Goal: Obtain resource: Download file/media

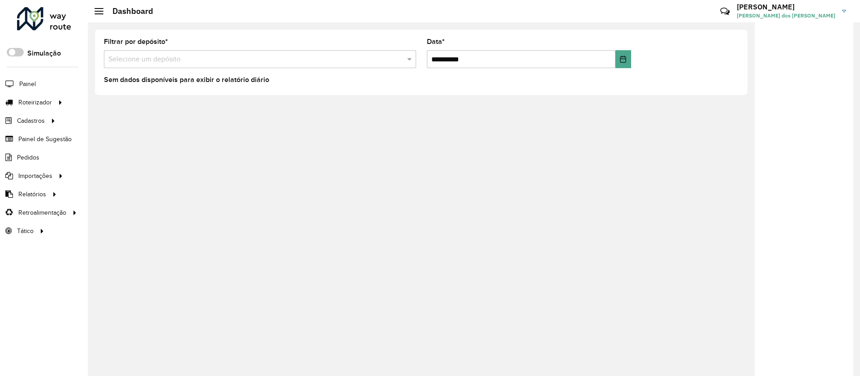
click at [673, 157] on div "**********" at bounding box center [474, 198] width 772 height 353
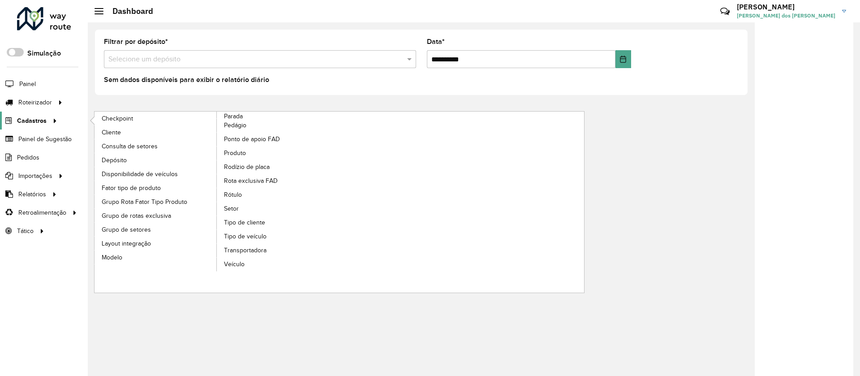
click at [32, 120] on span "Cadastros" at bounding box center [32, 120] width 30 height 9
click at [236, 209] on span "Setor" at bounding box center [231, 208] width 15 height 9
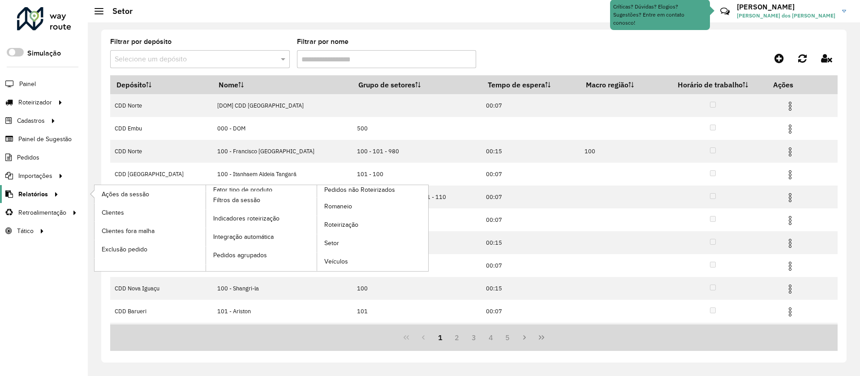
click at [32, 194] on span "Relatórios" at bounding box center [33, 193] width 30 height 9
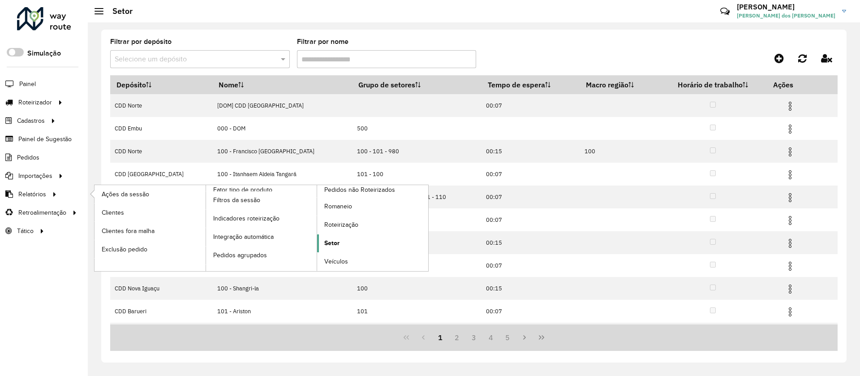
click at [333, 242] on span "Setor" at bounding box center [331, 242] width 15 height 9
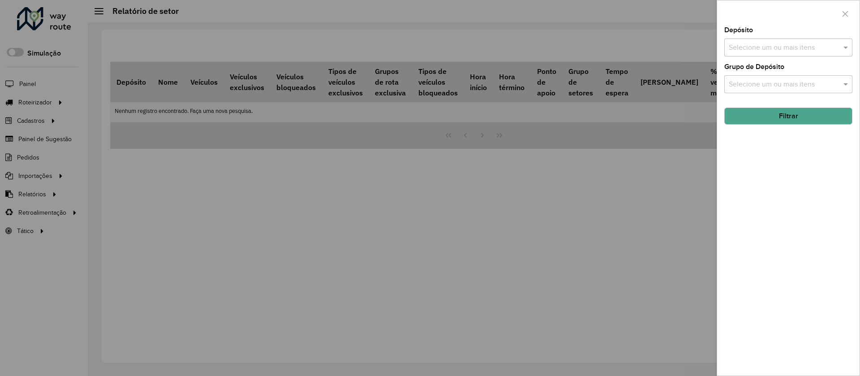
click at [769, 50] on input "text" at bounding box center [783, 48] width 115 height 11
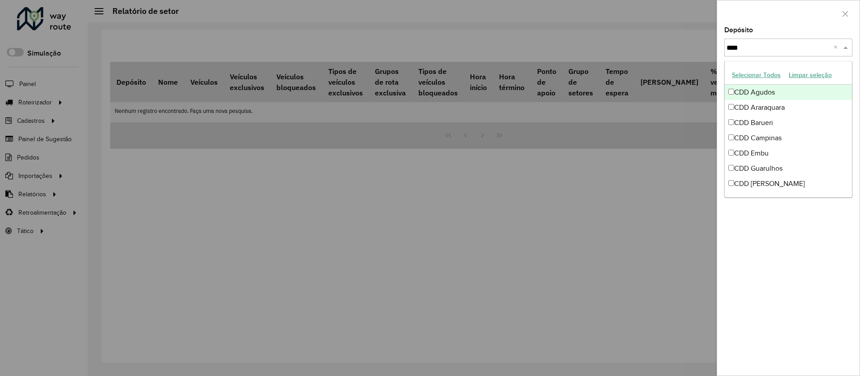
type input "*****"
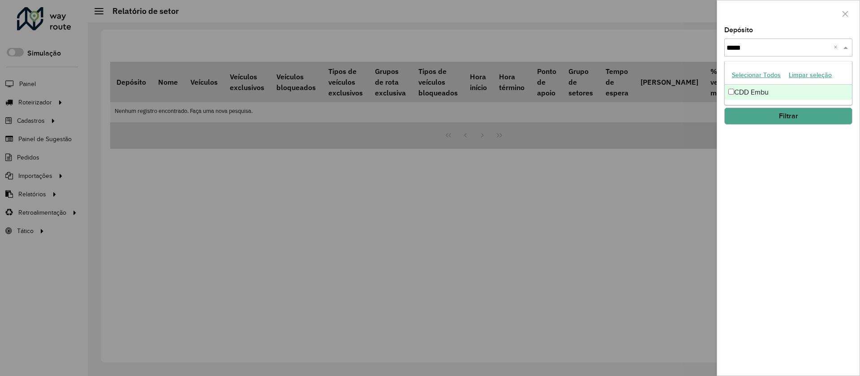
click at [762, 94] on div "CDD Embu" at bounding box center [788, 92] width 127 height 15
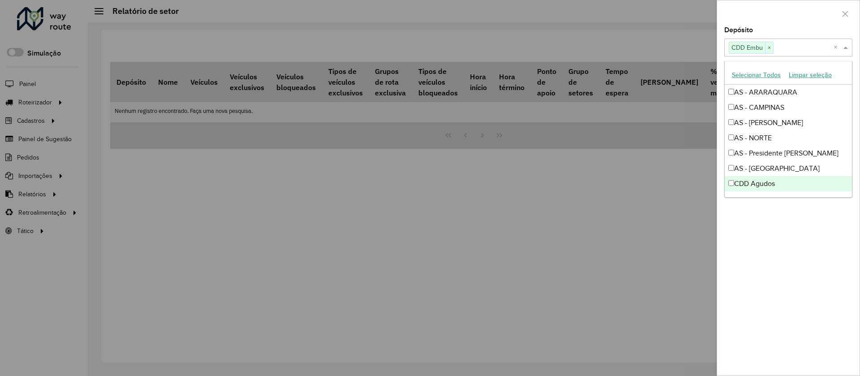
click at [787, 232] on div "Depósito Selecione um ou mais itens CDD Embu × × Grupo de Depósito Selecione um…" at bounding box center [788, 201] width 142 height 348
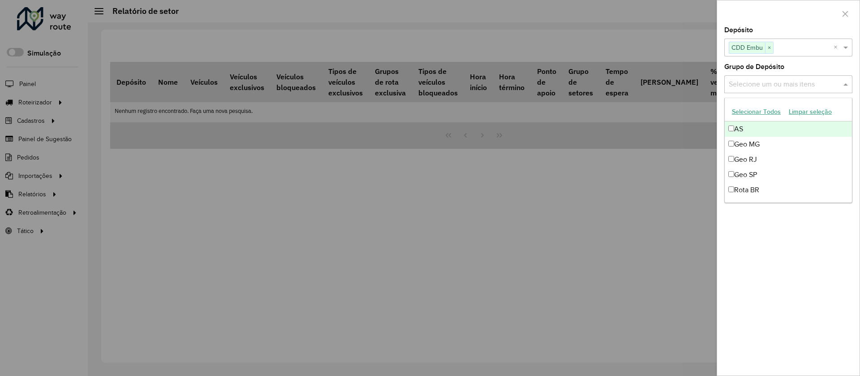
click at [757, 85] on input "text" at bounding box center [783, 84] width 115 height 11
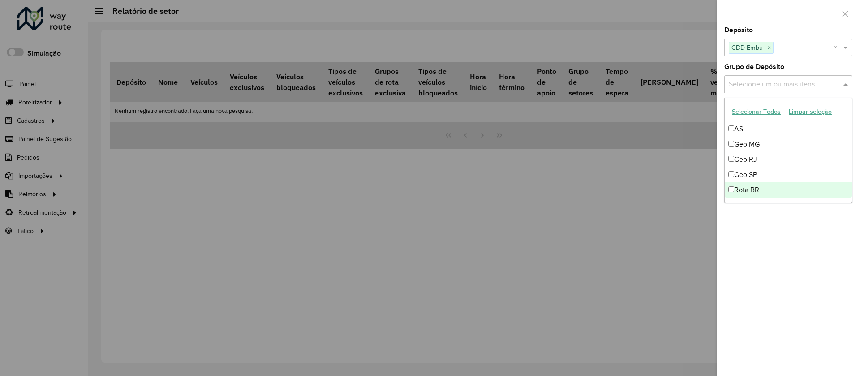
click at [790, 251] on div "Depósito Selecione um ou mais itens CDD Embu × × Grupo de Depósito Selecione um…" at bounding box center [788, 201] width 142 height 348
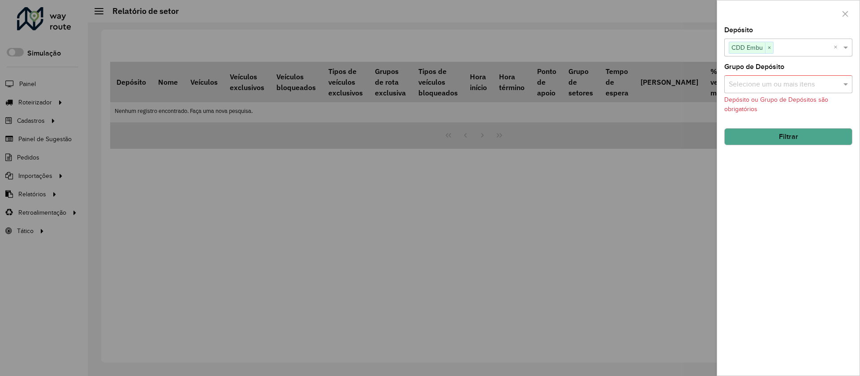
click at [785, 137] on button "Filtrar" at bounding box center [788, 136] width 128 height 17
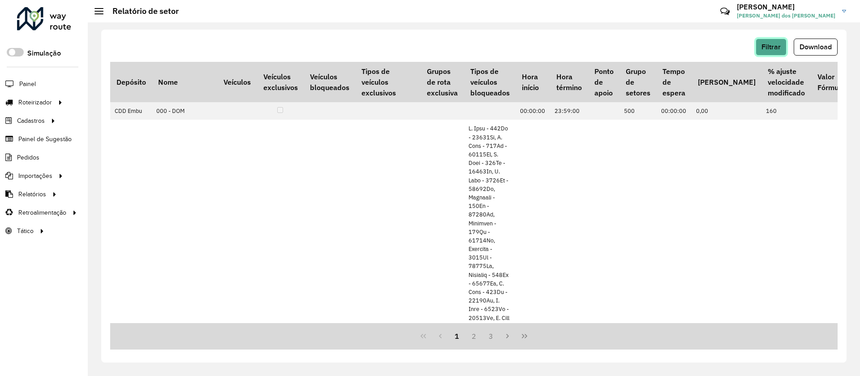
click at [766, 40] on button "Filtrar" at bounding box center [771, 47] width 31 height 17
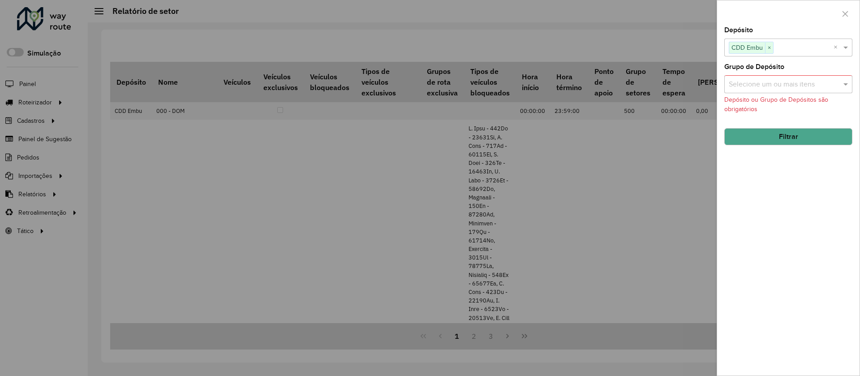
click at [33, 175] on div at bounding box center [430, 188] width 860 height 376
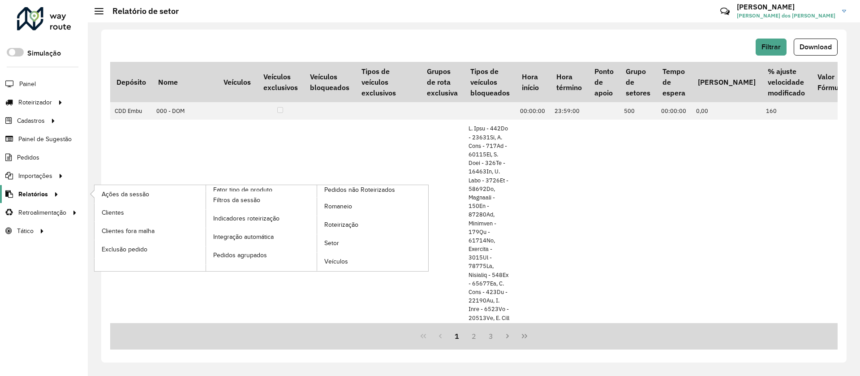
click at [34, 194] on span "Relatórios" at bounding box center [33, 193] width 30 height 9
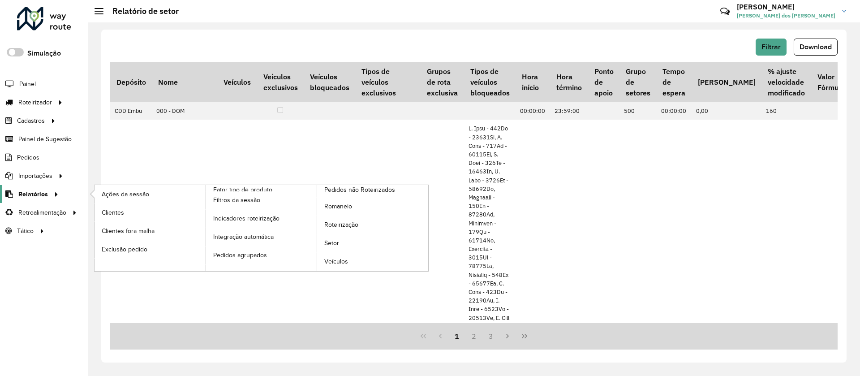
click at [30, 193] on span "Relatórios" at bounding box center [33, 193] width 30 height 9
click at [24, 196] on span "Relatórios" at bounding box center [33, 193] width 30 height 9
click at [330, 242] on span "Setor" at bounding box center [331, 242] width 15 height 9
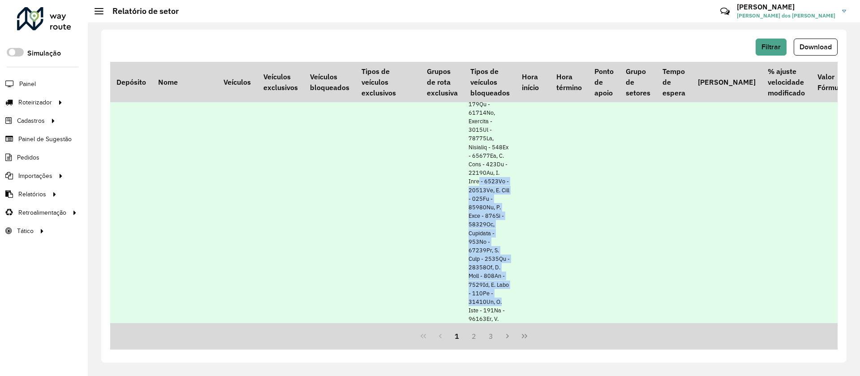
drag, startPoint x: 443, startPoint y: 319, endPoint x: 469, endPoint y: 319, distance: 26.0
click at [469, 320] on div "Depósito Nome Veículos Veículos exclusivos Veículos bloqueados Tipos de veículo…" at bounding box center [473, 192] width 727 height 261
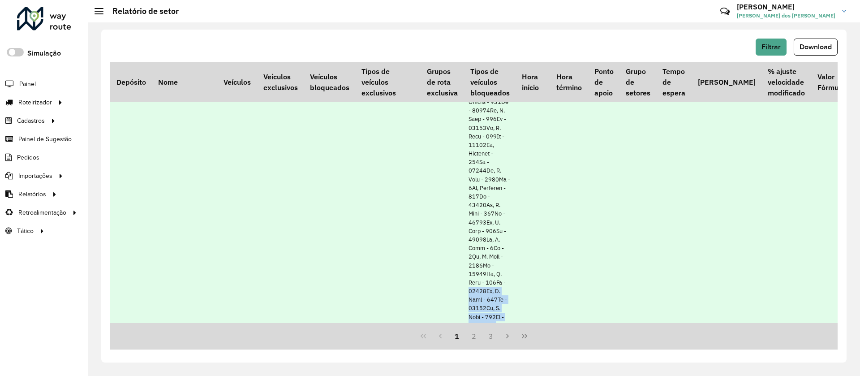
drag, startPoint x: 484, startPoint y: 319, endPoint x: 418, endPoint y: 309, distance: 66.7
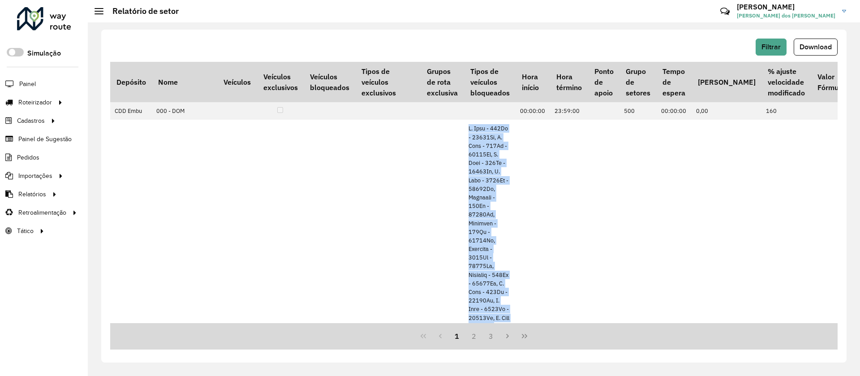
click at [812, 46] on span "Download" at bounding box center [815, 47] width 32 height 8
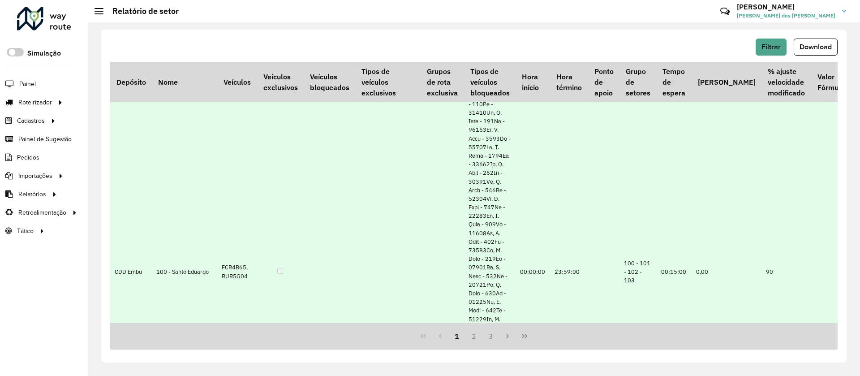
scroll to position [403, 0]
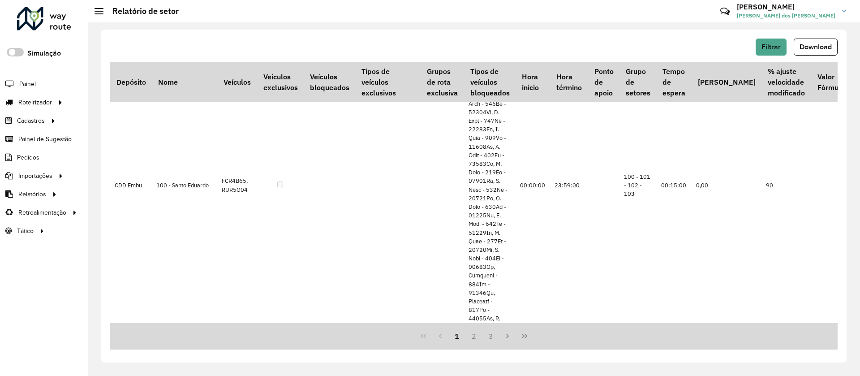
drag, startPoint x: 582, startPoint y: 322, endPoint x: 645, endPoint y: 321, distance: 63.2
click at [645, 321] on div "Depósito Nome Veículos Veículos exclusivos Veículos bloqueados Tipos de veículo…" at bounding box center [473, 192] width 727 height 261
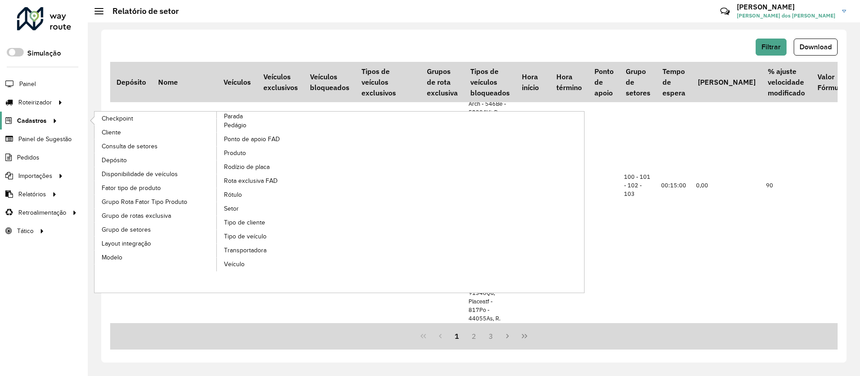
click at [27, 117] on span "Cadastros" at bounding box center [32, 120] width 30 height 9
click at [30, 121] on span "Cadastros" at bounding box center [32, 120] width 30 height 9
click at [241, 178] on span "Rota exclusiva FAD" at bounding box center [252, 180] width 56 height 9
